Goal: Register for event/course

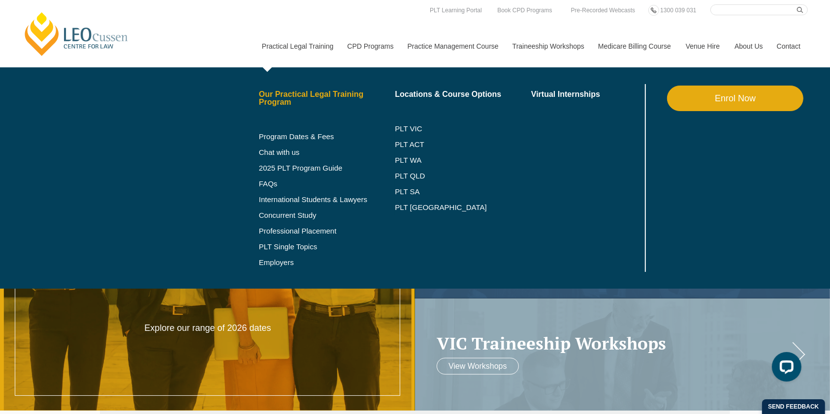
click at [301, 100] on link "Our Practical Legal Training Program" at bounding box center [327, 99] width 136 height 16
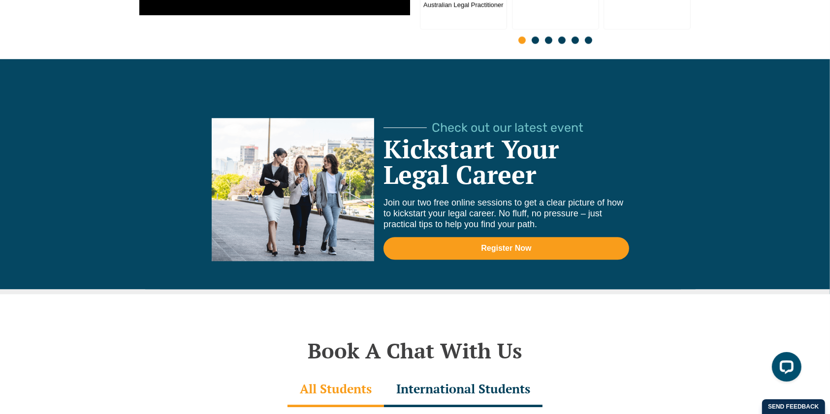
scroll to position [2756, 0]
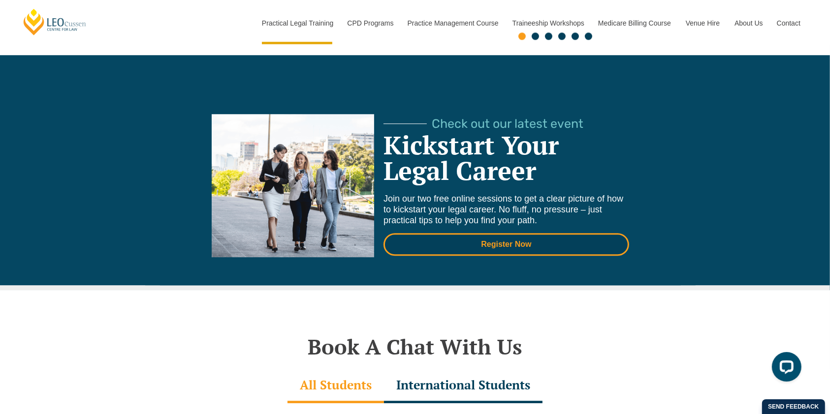
click at [463, 241] on span "Register Now" at bounding box center [506, 245] width 219 height 8
